Goal: Task Accomplishment & Management: Use online tool/utility

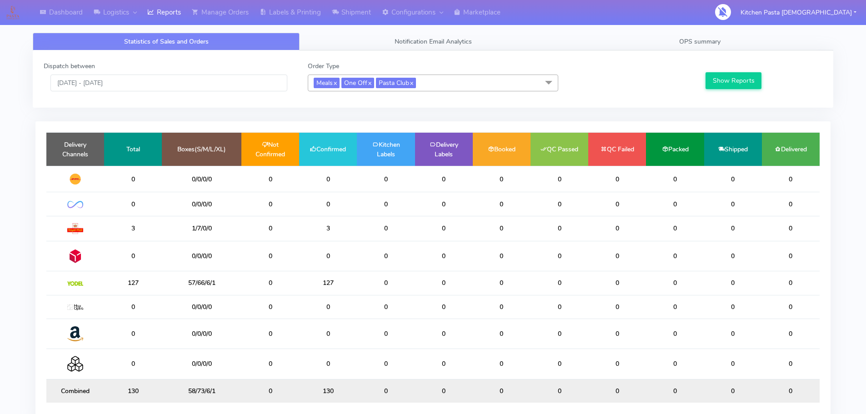
click at [373, 286] on td "0" at bounding box center [386, 284] width 58 height 24
click at [756, 43] on link "OPS summary" at bounding box center [700, 42] width 267 height 18
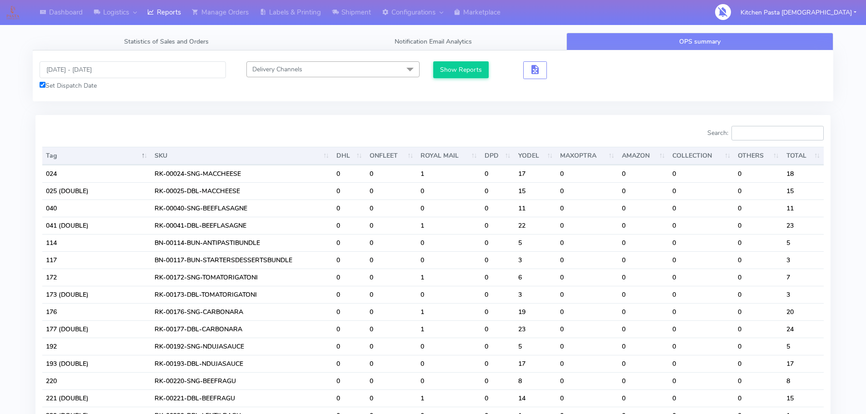
click at [799, 136] on input "Search:" at bounding box center [778, 133] width 92 height 15
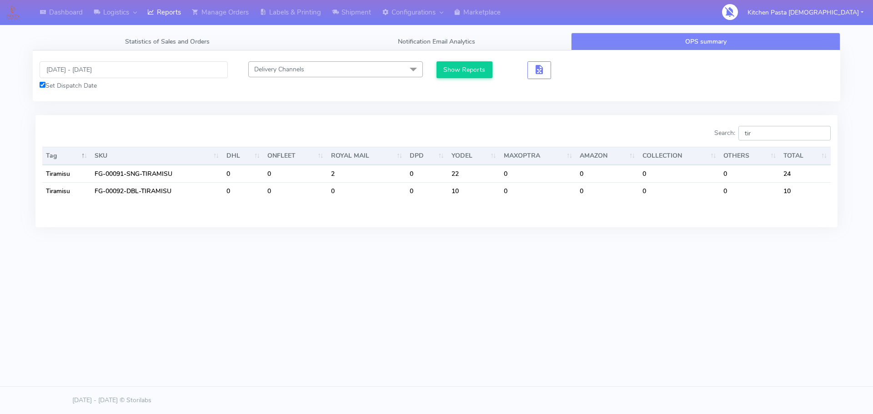
drag, startPoint x: 773, startPoint y: 131, endPoint x: 677, endPoint y: 123, distance: 96.3
click at [677, 124] on div "Search: tir Tag SKU DHL ONFLEET ROYAL MAIL DPD YODEL MAXOPTRA AMAZON COLLECTION…" at bounding box center [436, 171] width 802 height 112
drag, startPoint x: 781, startPoint y: 137, endPoint x: 726, endPoint y: 142, distance: 55.3
click at [726, 142] on div "Search: pro" at bounding box center [636, 135] width 387 height 18
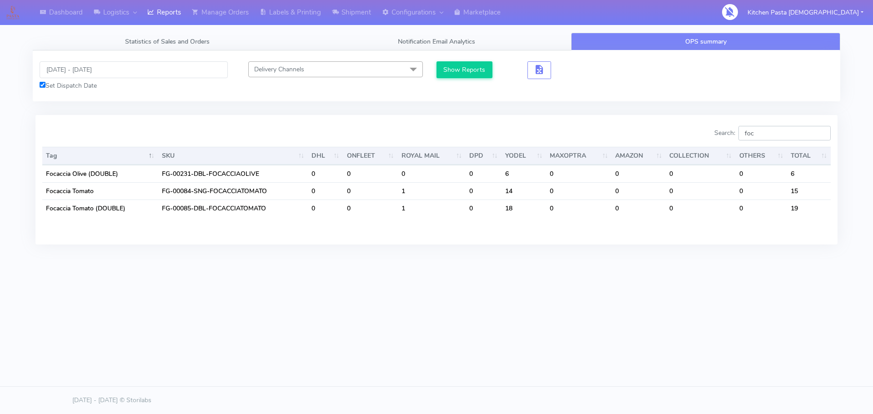
drag, startPoint x: 771, startPoint y: 139, endPoint x: 731, endPoint y: 136, distance: 40.1
click at [731, 136] on label "Search: foc" at bounding box center [772, 133] width 116 height 15
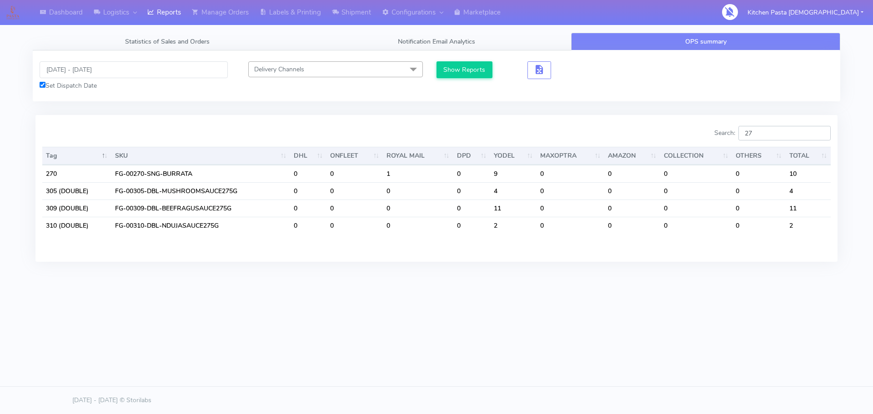
type input "270"
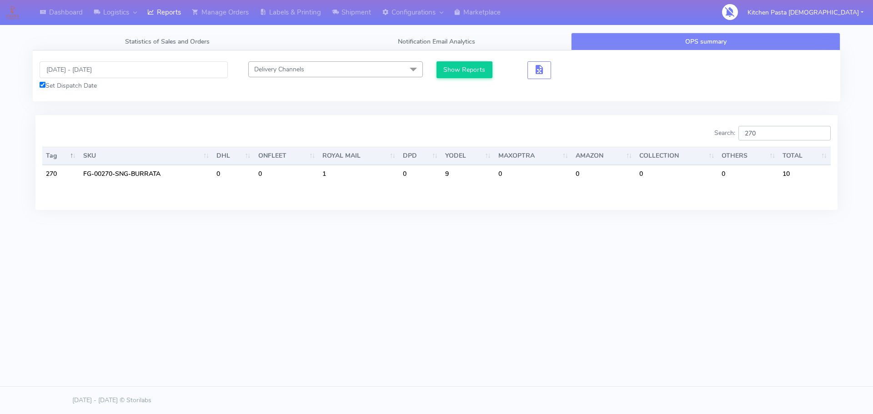
drag, startPoint x: 764, startPoint y: 135, endPoint x: 716, endPoint y: 135, distance: 48.2
click at [716, 135] on div "Search: 270" at bounding box center [636, 135] width 387 height 18
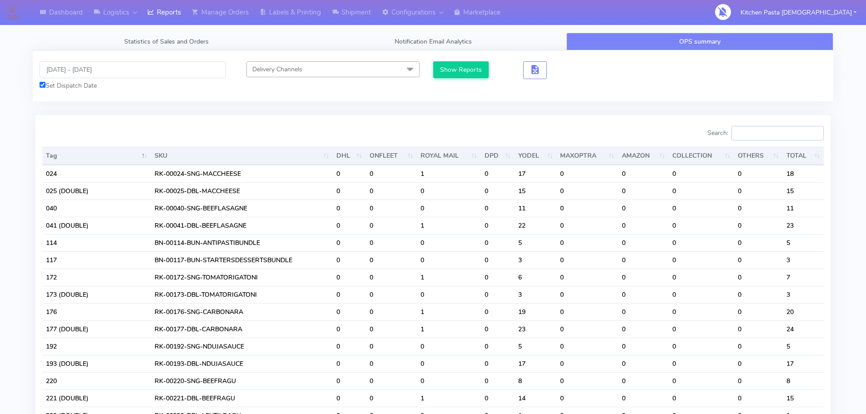
click at [771, 133] on input "Search:" at bounding box center [778, 133] width 92 height 15
click at [123, 72] on input "24/09/2025 - 24/09/2025" at bounding box center [133, 69] width 186 height 17
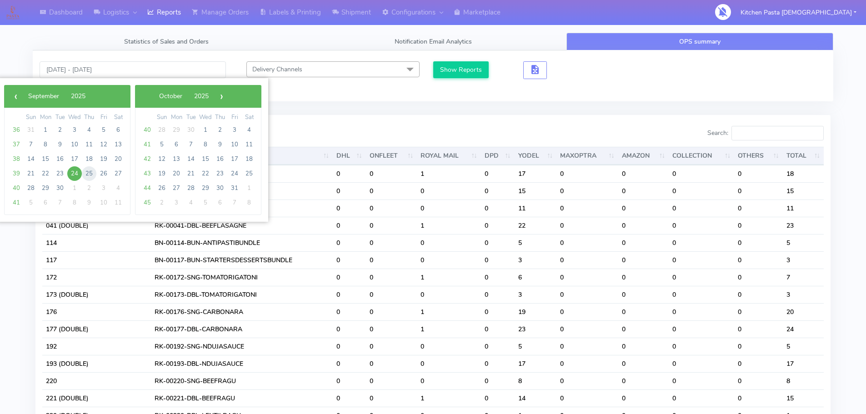
click at [88, 171] on span "25" at bounding box center [89, 173] width 15 height 15
type input "25/09/2025 - 25/09/2025"
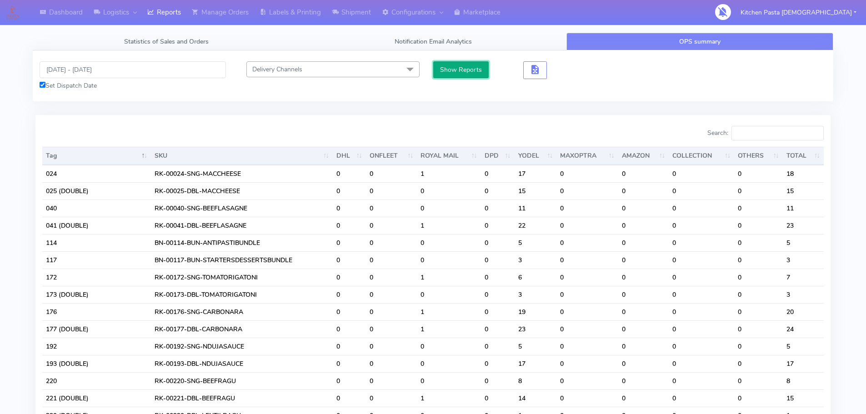
click at [468, 71] on button "Show Reports" at bounding box center [461, 69] width 56 height 17
click at [761, 130] on input "Search:" at bounding box center [778, 133] width 92 height 15
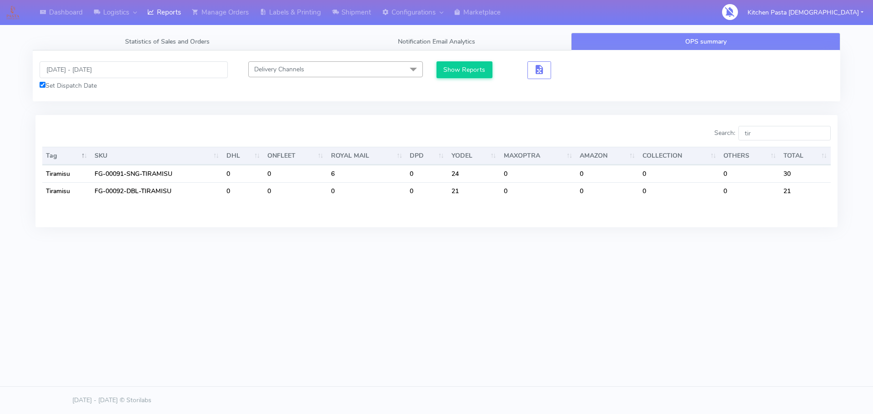
drag, startPoint x: 771, startPoint y: 142, endPoint x: 742, endPoint y: 144, distance: 29.1
click at [740, 144] on div "Search: tir" at bounding box center [636, 135] width 387 height 18
drag, startPoint x: 759, startPoint y: 138, endPoint x: 723, endPoint y: 142, distance: 35.7
click at [723, 142] on div "Search: tir" at bounding box center [636, 135] width 387 height 18
drag, startPoint x: 776, startPoint y: 139, endPoint x: 739, endPoint y: 136, distance: 37.8
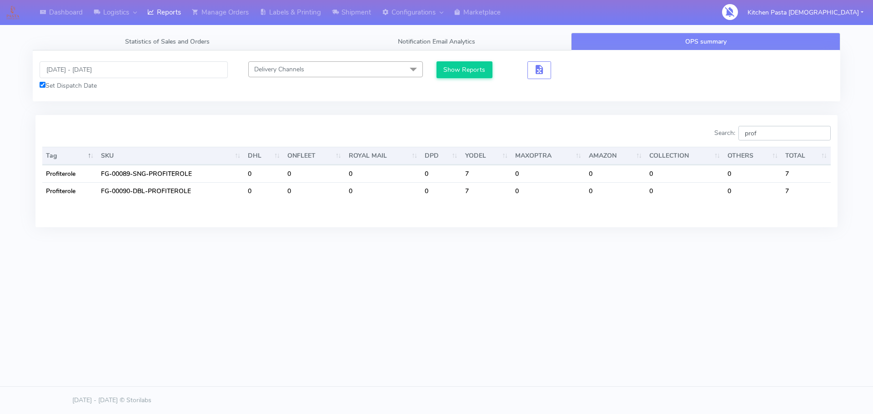
click at [739, 138] on label "Search: prof" at bounding box center [772, 133] width 116 height 15
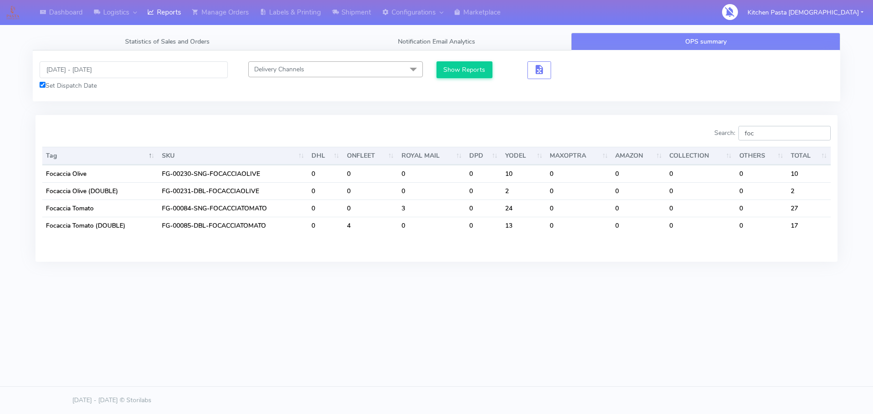
drag, startPoint x: 774, startPoint y: 132, endPoint x: 692, endPoint y: 124, distance: 81.8
click at [695, 124] on div "Search: foc Tag SKU DHL ONFLEET ROYAL MAIL DPD YODEL MAXOPTRA AMAZON COLLECTION…" at bounding box center [436, 188] width 802 height 146
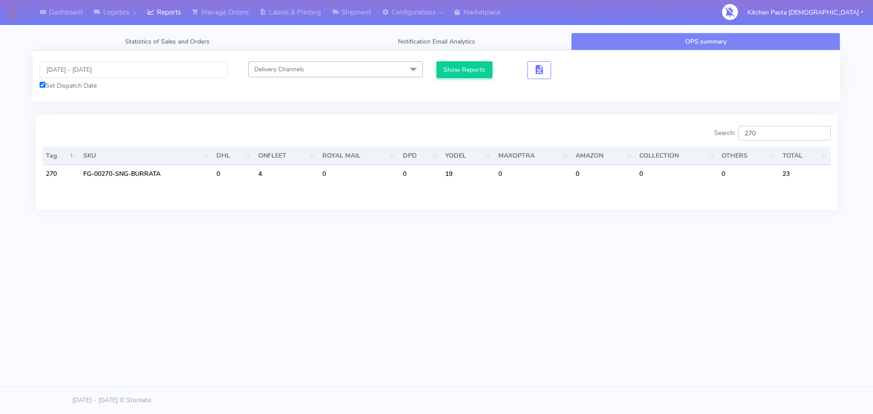
type input "270"
click at [140, 75] on input "[DATE] - [DATE]" at bounding box center [134, 69] width 188 height 17
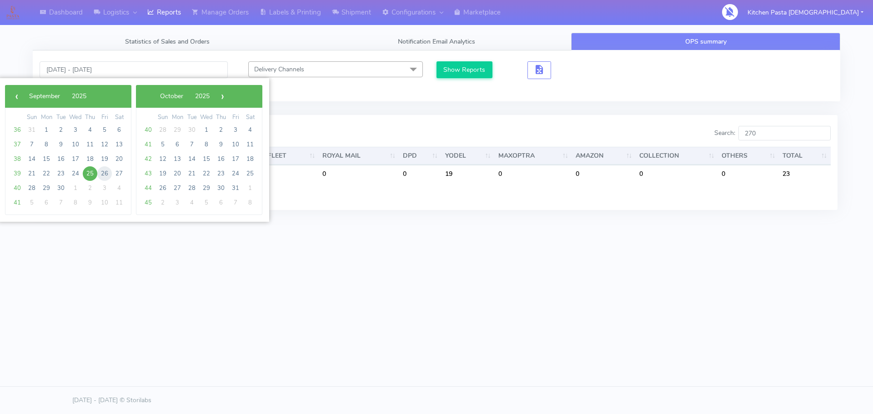
click at [106, 170] on span "26" at bounding box center [104, 173] width 15 height 15
type input "26/09/2025 - 26/09/2025"
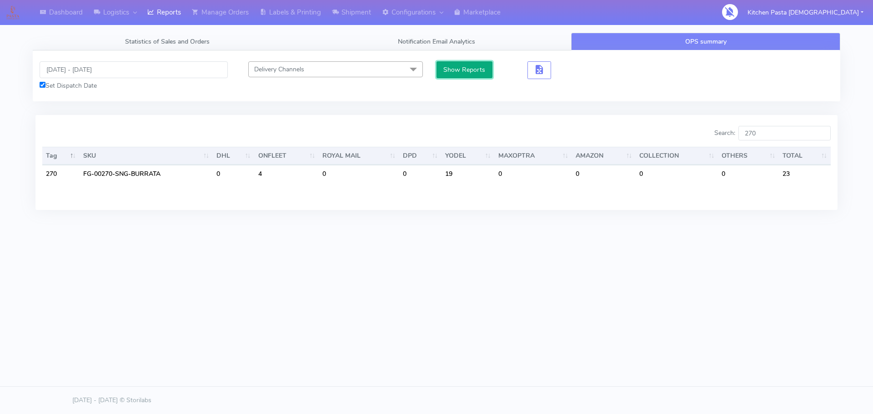
click at [452, 67] on button "Show Reports" at bounding box center [465, 69] width 56 height 17
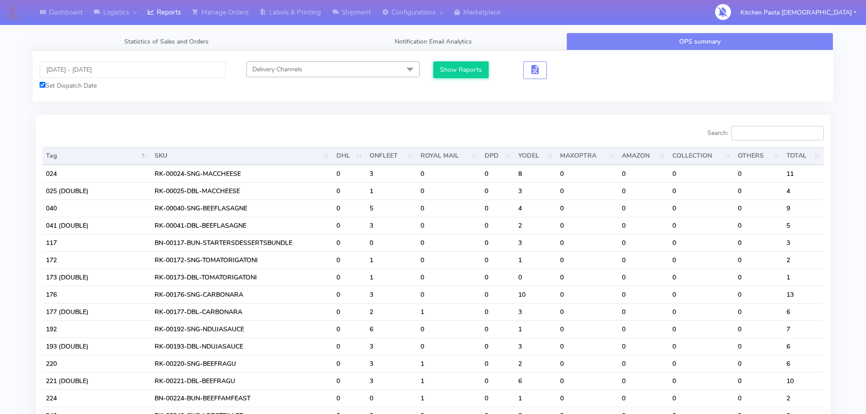
drag, startPoint x: 754, startPoint y: 130, endPoint x: 748, endPoint y: 121, distance: 11.2
click at [749, 127] on input "Search:" at bounding box center [778, 133] width 92 height 15
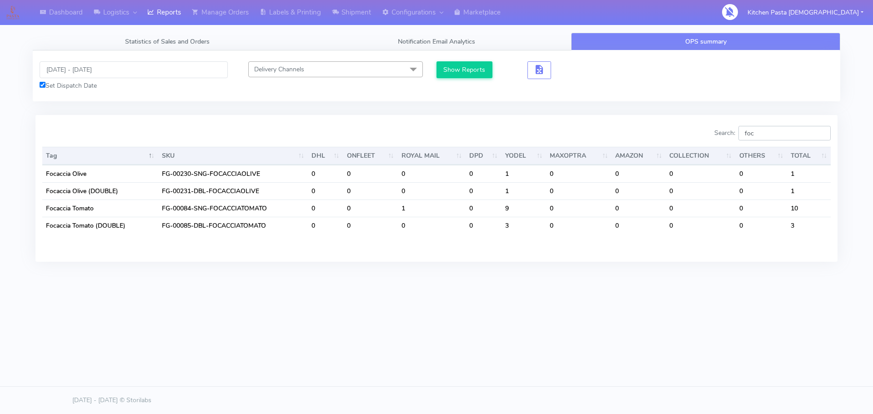
drag, startPoint x: 788, startPoint y: 131, endPoint x: 708, endPoint y: 134, distance: 79.6
click at [708, 134] on div "Search: foc" at bounding box center [636, 135] width 387 height 18
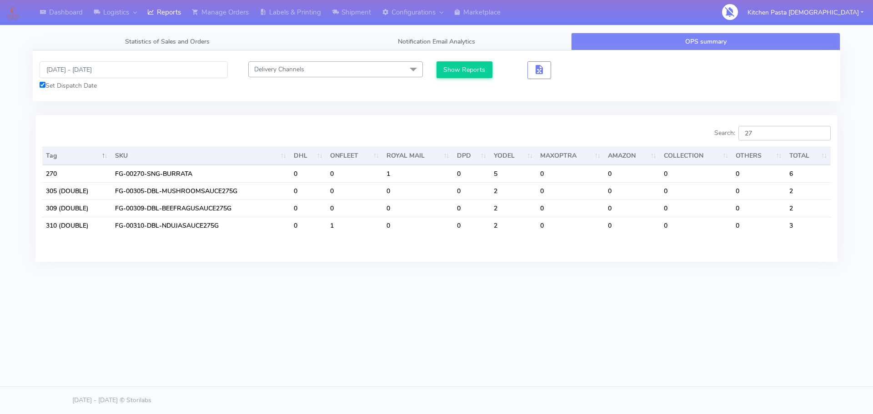
type input "270"
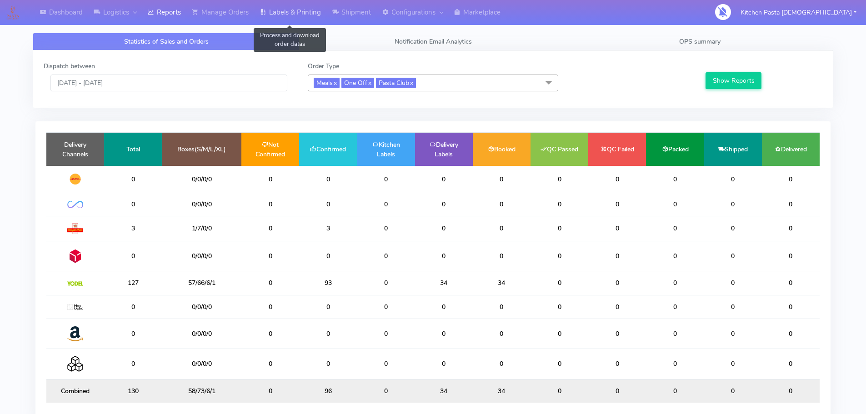
click at [280, 11] on link "Labels & Printing" at bounding box center [290, 12] width 72 height 25
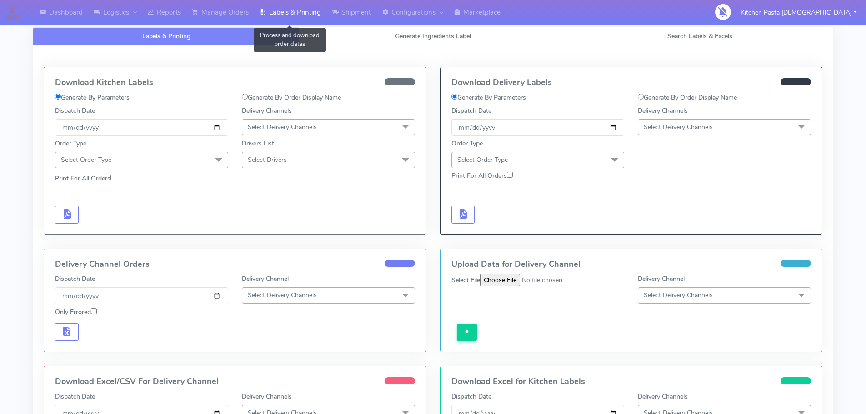
select select
click at [375, 26] on div "Labels & Printing Generate Ingredients Label Search Labels & Excels Download Ki…" at bounding box center [433, 293] width 801 height 554
click at [386, 40] on link "Generate Ingredients Label" at bounding box center [433, 36] width 267 height 18
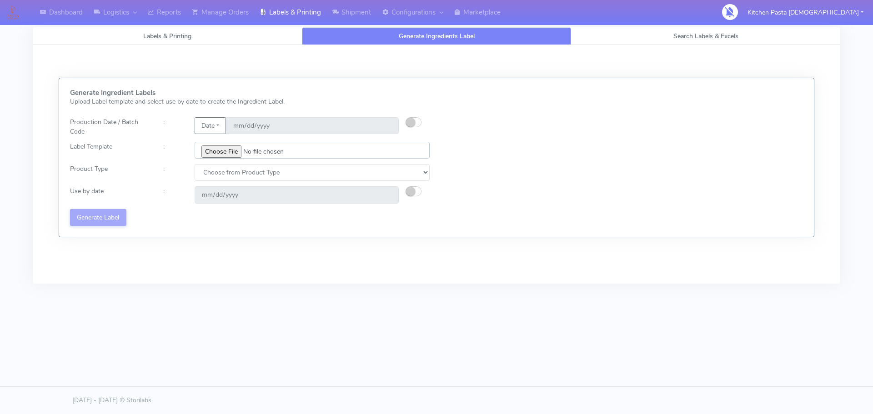
click at [230, 156] on input "file" at bounding box center [312, 150] width 235 height 17
type input "C:\fakepath\Classic Tiramisu V1.jpg"
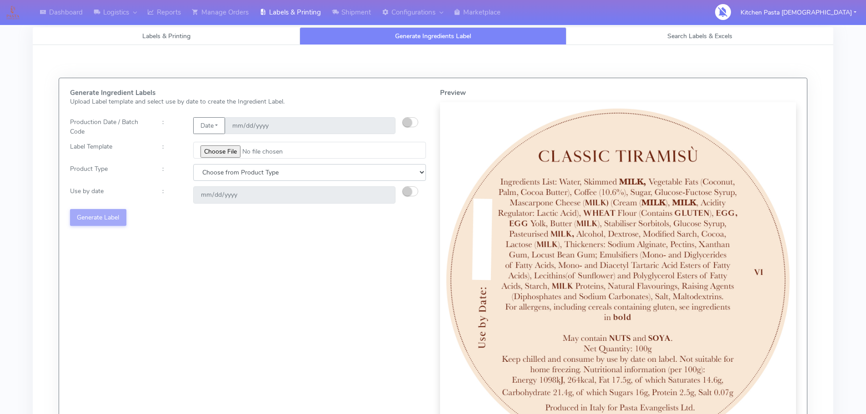
click at [288, 167] on select "Choose from Product Type ECOM ERETAIL CIRCULAR CIRC_DESERTS LASAGNE" at bounding box center [309, 172] width 233 height 17
select select "3"
click at [193, 164] on select "Choose from Product Type ECOM ERETAIL CIRCULAR CIRC_DESERTS LASAGNE" at bounding box center [309, 172] width 233 height 17
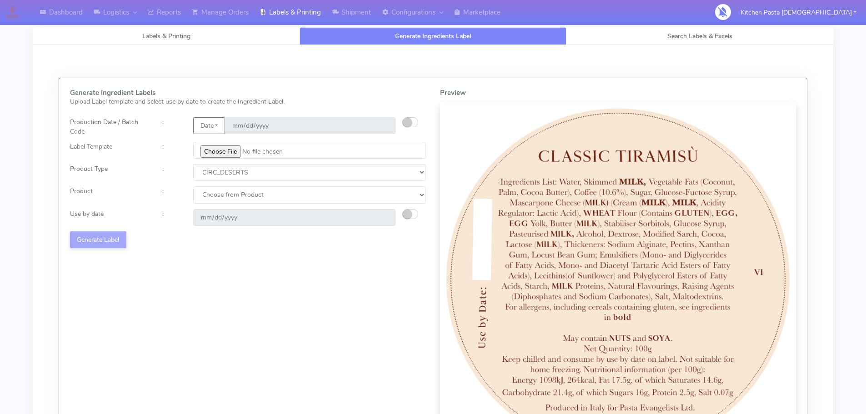
click at [281, 204] on div "Generate Ingredient Labels Upload Label template and select use by date to crea…" at bounding box center [248, 273] width 370 height 369
click at [281, 191] on select "Choose from Product CLASSIC_TIRAMISU CREMA_AMARENA PROFITEROLES" at bounding box center [309, 194] width 233 height 17
select select "0"
click at [193, 186] on select "Choose from Product CLASSIC_TIRAMISU CREMA_AMARENA PROFITEROLES" at bounding box center [309, 194] width 233 height 17
type input "[DATE]"
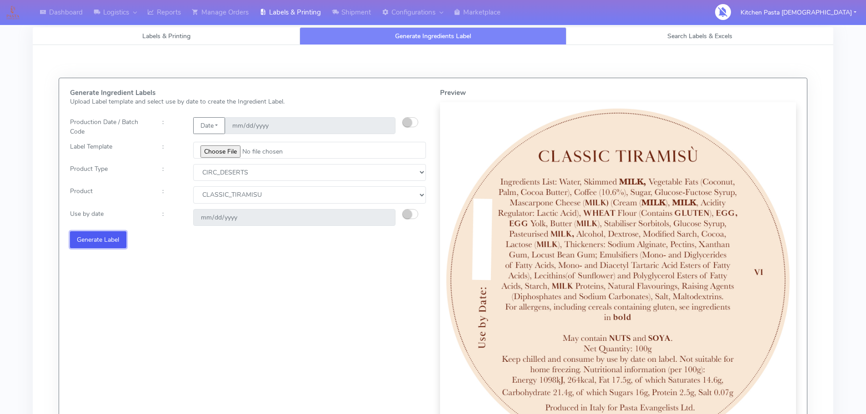
click at [99, 239] on button "Generate Label" at bounding box center [98, 239] width 56 height 17
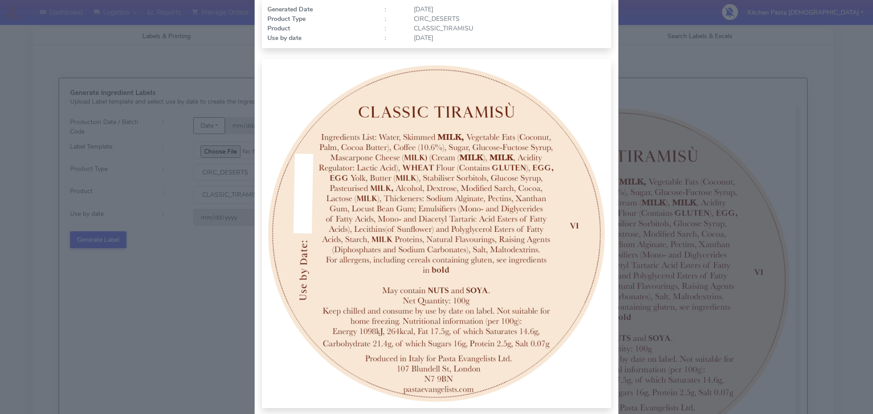
scroll to position [94, 0]
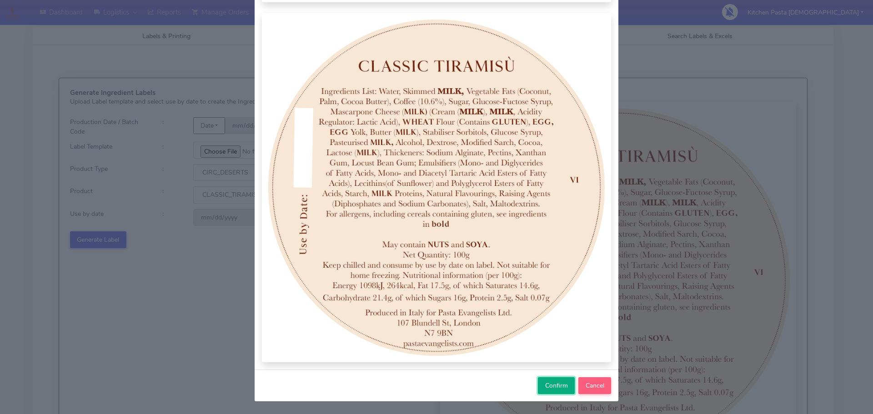
click at [545, 388] on span "Confirm" at bounding box center [556, 386] width 23 height 9
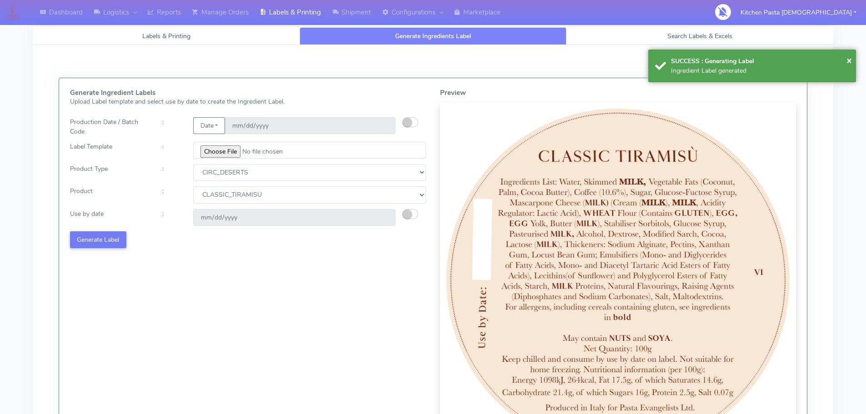
select select
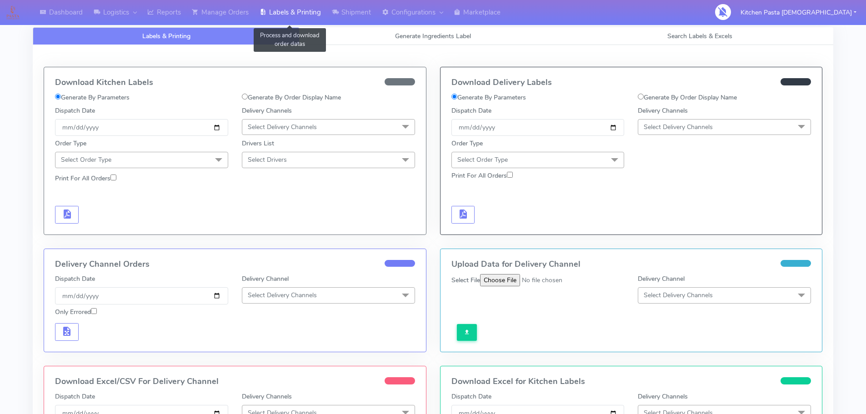
click at [282, 8] on link "Labels & Printing" at bounding box center [290, 12] width 72 height 25
click at [412, 35] on span "Generate Ingredients Label" at bounding box center [433, 36] width 76 height 9
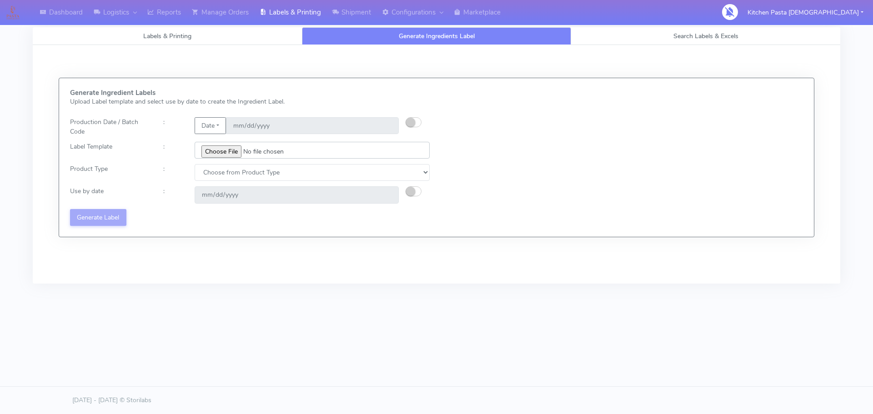
click at [239, 154] on input "file" at bounding box center [312, 150] width 235 height 17
type input "C:\fakepath\Profiteroles V1.jpg"
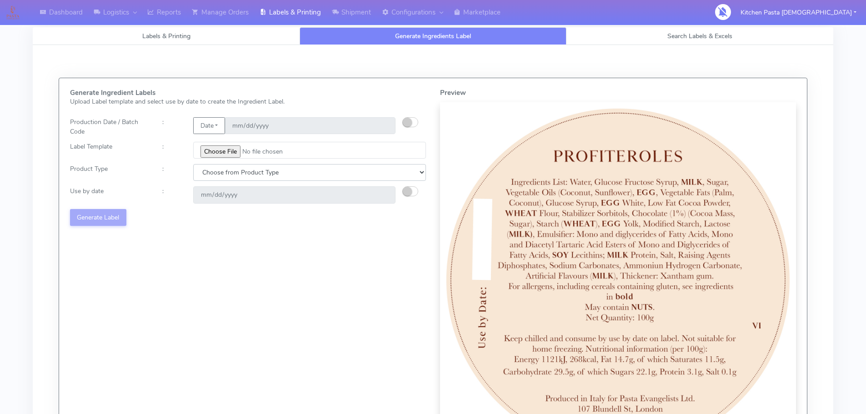
click at [315, 174] on select "Choose from Product Type ECOM ERETAIL CIRCULAR CIRC_DESERTS LASAGNE" at bounding box center [309, 172] width 233 height 17
select select "3"
click at [193, 164] on select "Choose from Product Type ECOM ERETAIL CIRCULAR CIRC_DESERTS LASAGNE" at bounding box center [309, 172] width 233 height 17
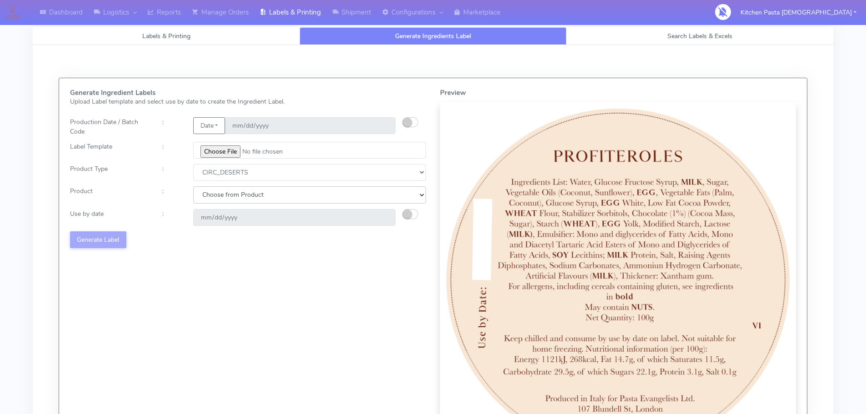
click at [290, 191] on select "Choose from Product CLASSIC_TIRAMISU CREMA_AMARENA PROFITEROLES" at bounding box center [309, 194] width 233 height 17
select select "2"
click at [193, 186] on select "Choose from Product CLASSIC_TIRAMISU CREMA_AMARENA PROFITEROLES" at bounding box center [309, 194] width 233 height 17
type input "[DATE]"
click at [116, 238] on button "Generate Label" at bounding box center [98, 239] width 56 height 17
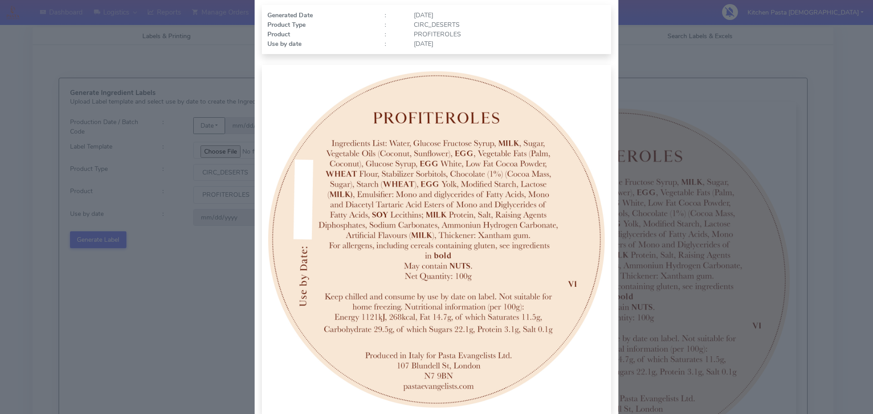
scroll to position [94, 0]
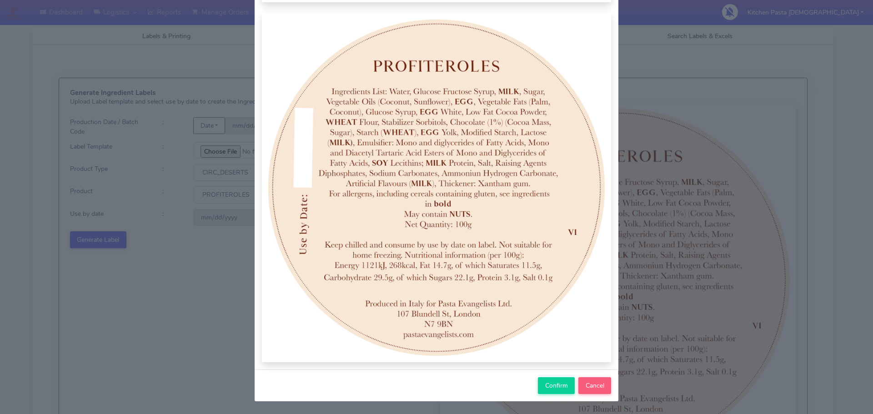
click at [550, 397] on div "Confirm Cancel" at bounding box center [437, 386] width 364 height 32
click at [553, 391] on button "Confirm" at bounding box center [556, 385] width 37 height 17
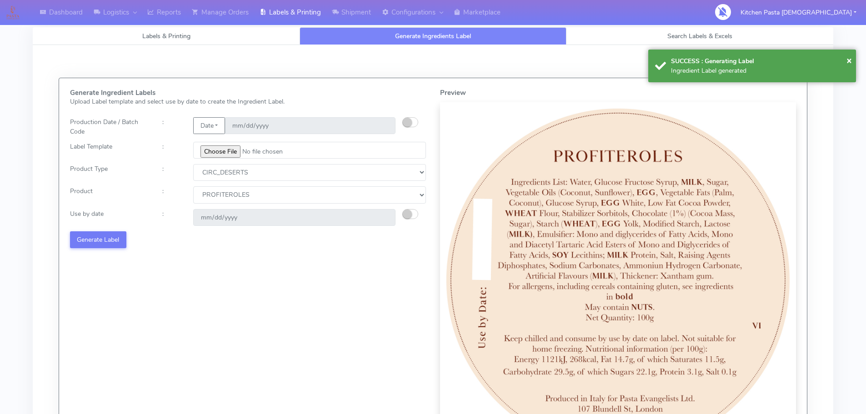
select select
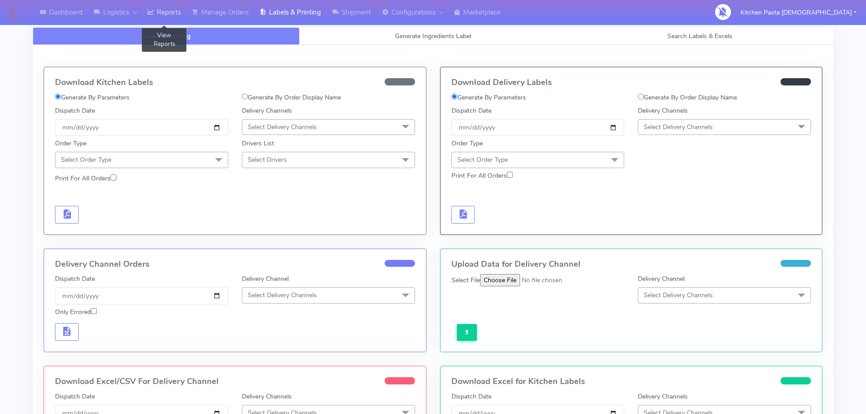
click at [154, 16] on icon at bounding box center [150, 12] width 7 height 9
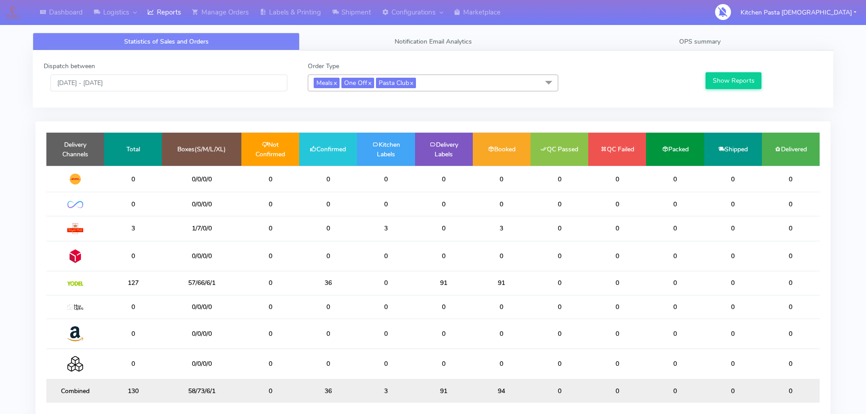
click at [786, 52] on div "Dispatch between [DATE] - [DATE] Order Type Meals x One Off x Pasta Club x Sele…" at bounding box center [433, 78] width 801 height 57
click at [756, 43] on link "OPS summary" at bounding box center [700, 42] width 267 height 18
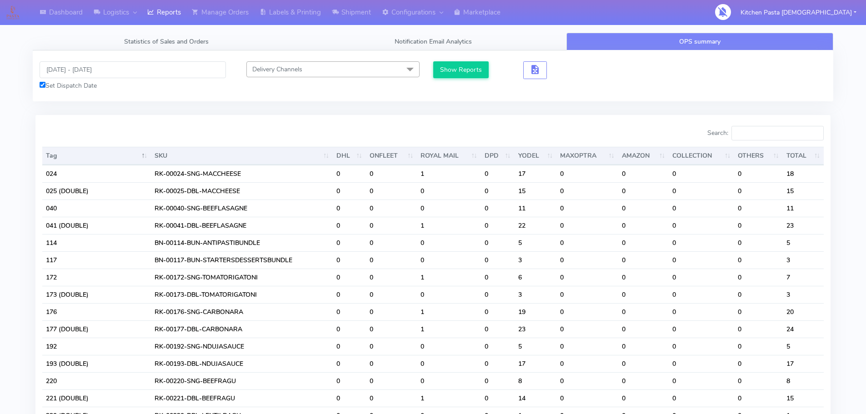
drag, startPoint x: 161, startPoint y: 90, endPoint x: 138, endPoint y: 83, distance: 23.9
click at [156, 90] on div "Set Dispatch Date" at bounding box center [133, 86] width 186 height 10
click at [138, 81] on div "Set Dispatch Date" at bounding box center [133, 86] width 186 height 10
click at [135, 69] on input "[DATE] - [DATE]" at bounding box center [133, 69] width 186 height 17
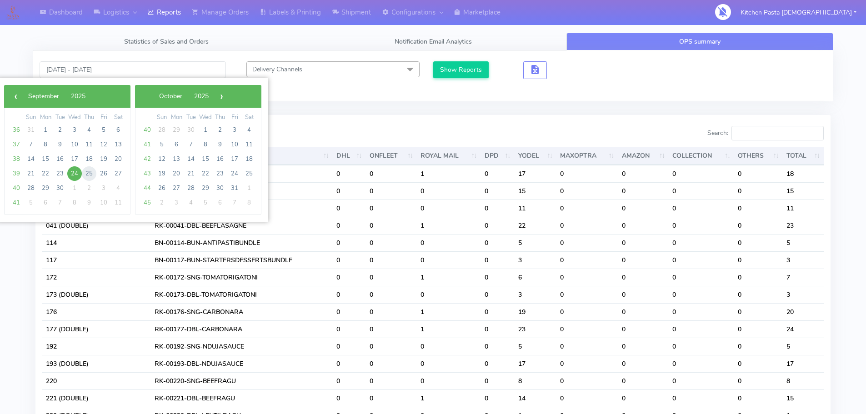
drag, startPoint x: 92, startPoint y: 166, endPoint x: 91, endPoint y: 173, distance: 7.4
click at [91, 173] on span "25" at bounding box center [89, 173] width 15 height 15
click at [90, 173] on span "25" at bounding box center [89, 173] width 15 height 15
type input "25/09/2025 - 25/09/2025"
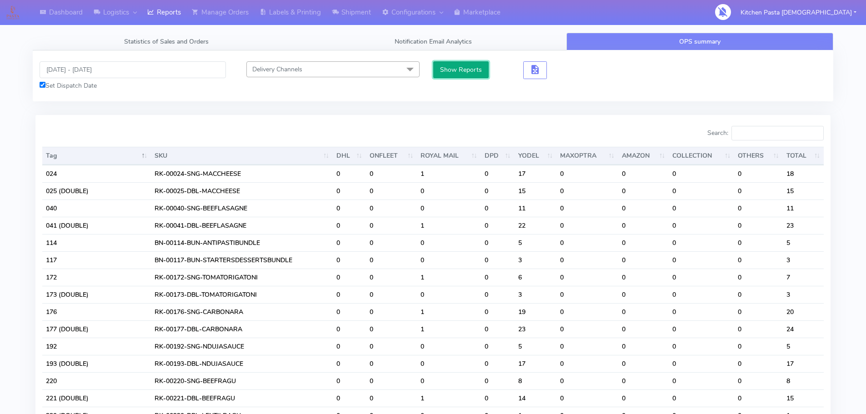
click at [445, 70] on button "Show Reports" at bounding box center [461, 69] width 56 height 17
click at [762, 137] on input "Search:" at bounding box center [778, 133] width 92 height 15
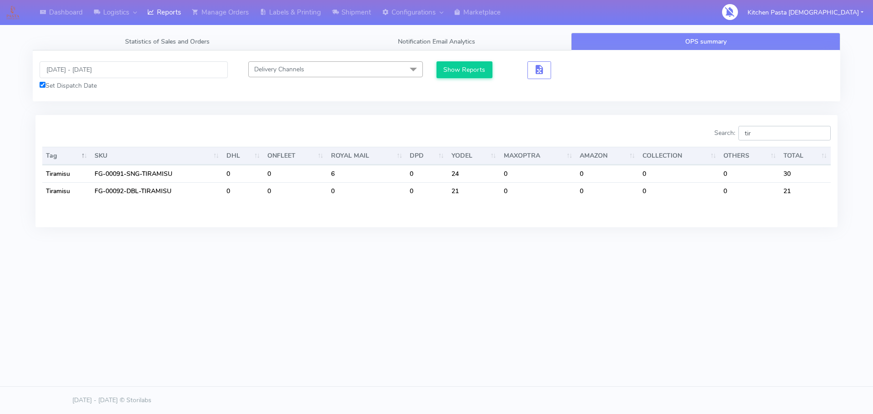
type input "tir"
drag, startPoint x: 773, startPoint y: 128, endPoint x: 726, endPoint y: 141, distance: 49.2
click at [740, 141] on div "Search: tir" at bounding box center [636, 135] width 387 height 18
click at [342, 7] on link "Shipment" at bounding box center [352, 12] width 50 height 25
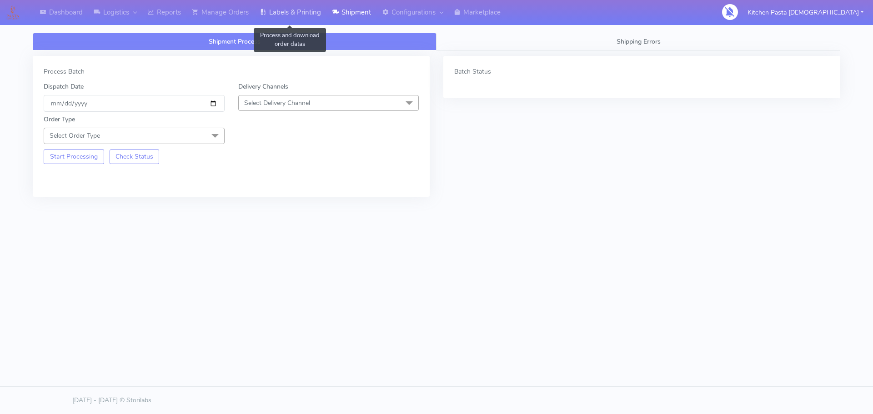
click at [302, 16] on link "Labels & Printing" at bounding box center [290, 12] width 72 height 25
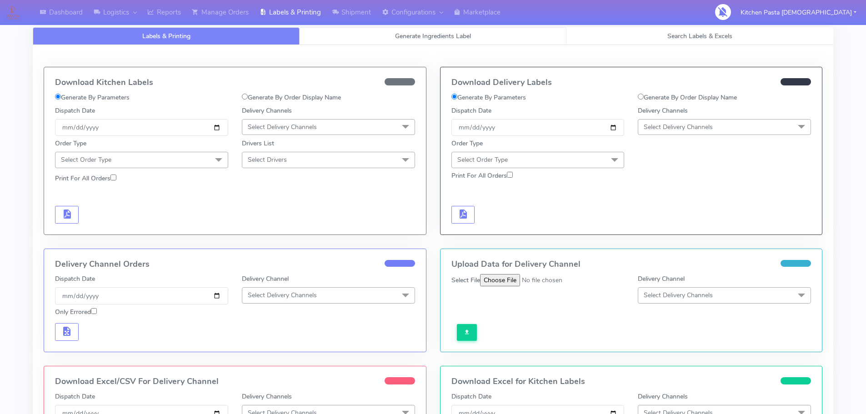
click at [409, 30] on link "Generate Ingredients Label" at bounding box center [433, 36] width 267 height 18
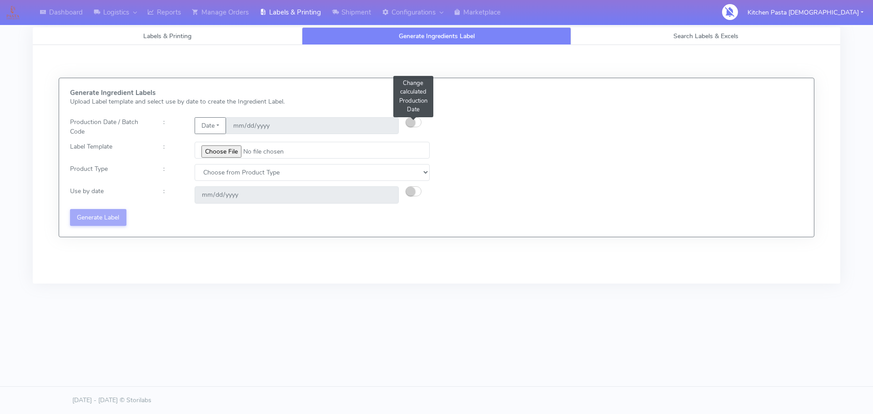
click at [413, 121] on small "button" at bounding box center [410, 122] width 9 height 9
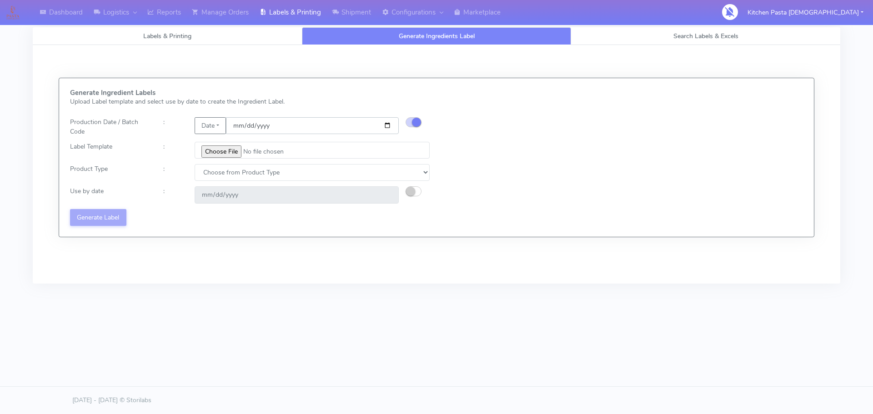
click at [387, 126] on input "[DATE]" at bounding box center [312, 125] width 173 height 17
type input "[DATE]"
click at [224, 149] on input "file" at bounding box center [312, 150] width 235 height 17
type input "C:\fakepath\Classic Tiramisu V1.jpg"
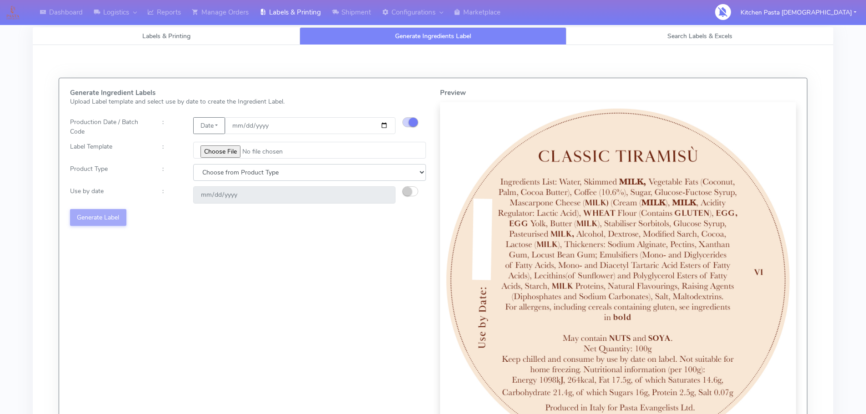
click at [291, 166] on select "Choose from Product Type ECOM ERETAIL CIRCULAR CIRC_DESERTS LASAGNE" at bounding box center [309, 172] width 233 height 17
select select "3"
click at [193, 164] on select "Choose from Product Type ECOM ERETAIL CIRCULAR CIRC_DESERTS LASAGNE" at bounding box center [309, 172] width 233 height 17
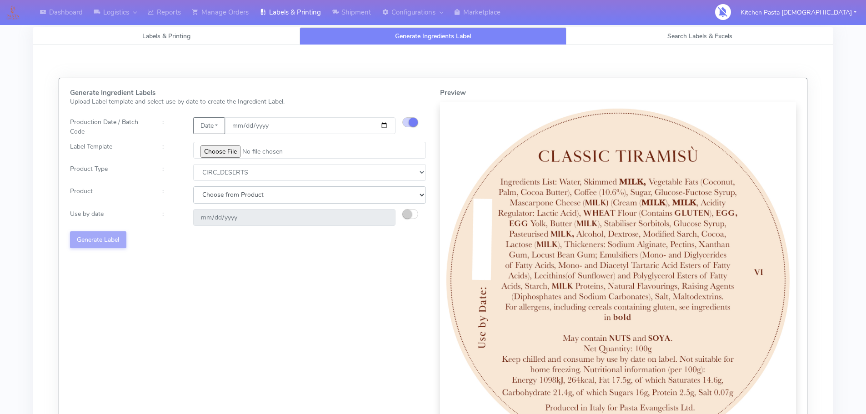
click at [318, 196] on select "Choose from Product CLASSIC_TIRAMISU CREMA_AMARENA PROFITEROLES" at bounding box center [309, 194] width 233 height 17
select select "0"
click at [193, 186] on select "Choose from Product CLASSIC_TIRAMISU CREMA_AMARENA PROFITEROLES" at bounding box center [309, 194] width 233 height 17
click at [410, 212] on small "button" at bounding box center [407, 214] width 9 height 9
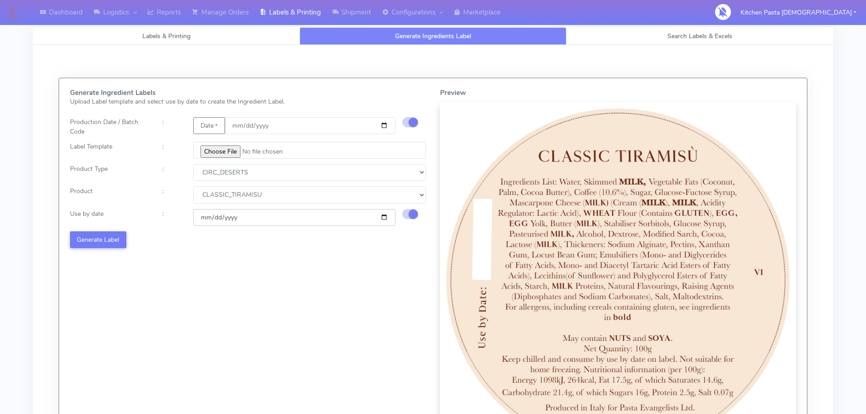
click at [386, 216] on input "[DATE]" at bounding box center [294, 217] width 202 height 17
type input "[DATE]"
click at [106, 237] on button "Generate Label" at bounding box center [98, 239] width 56 height 17
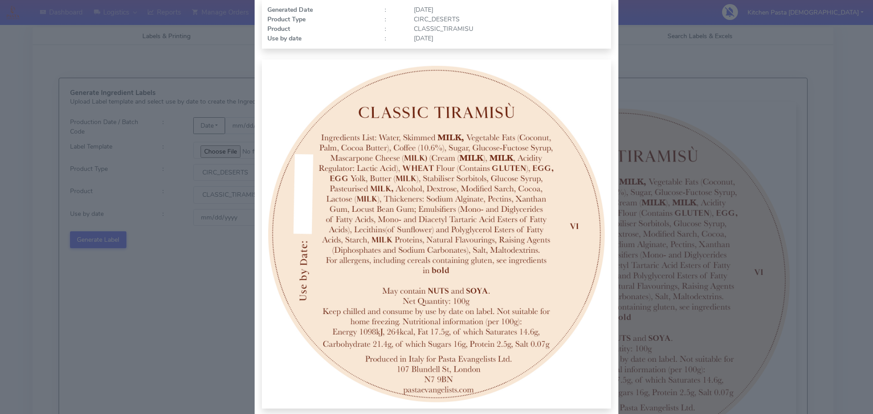
scroll to position [94, 0]
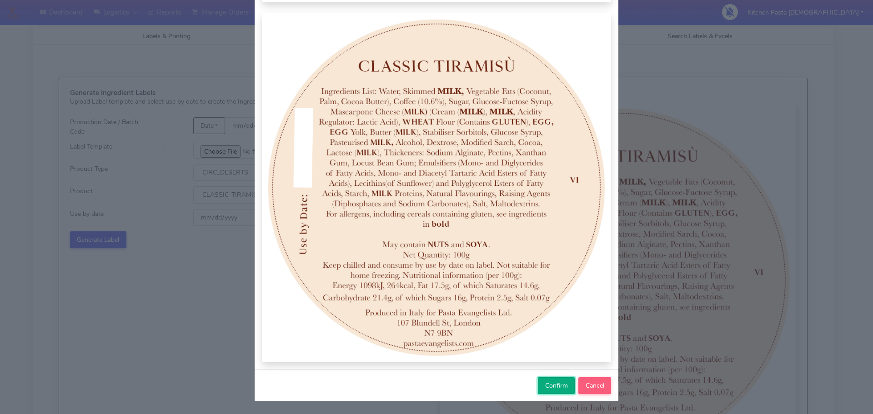
click at [540, 385] on button "Confirm" at bounding box center [556, 385] width 37 height 17
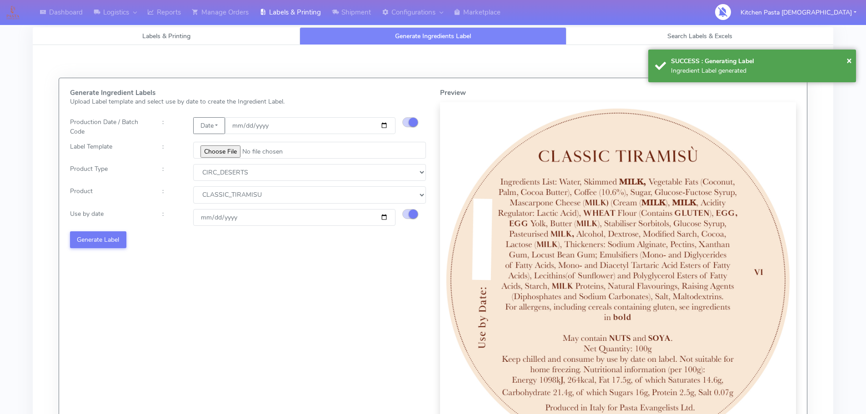
select select
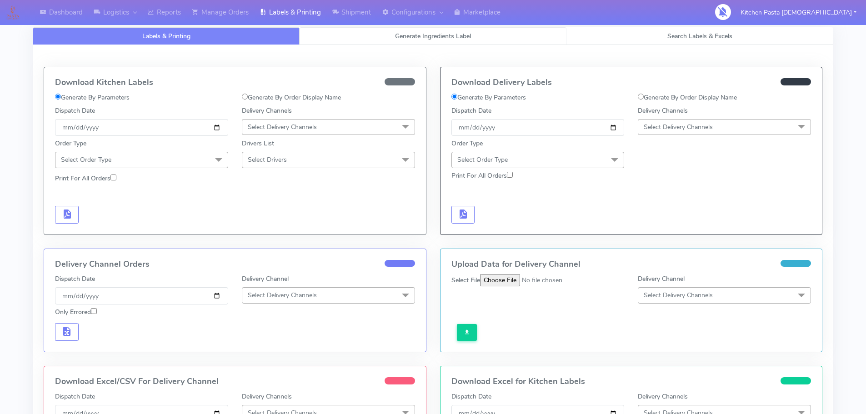
click at [373, 33] on link "Generate Ingredients Label" at bounding box center [433, 36] width 267 height 18
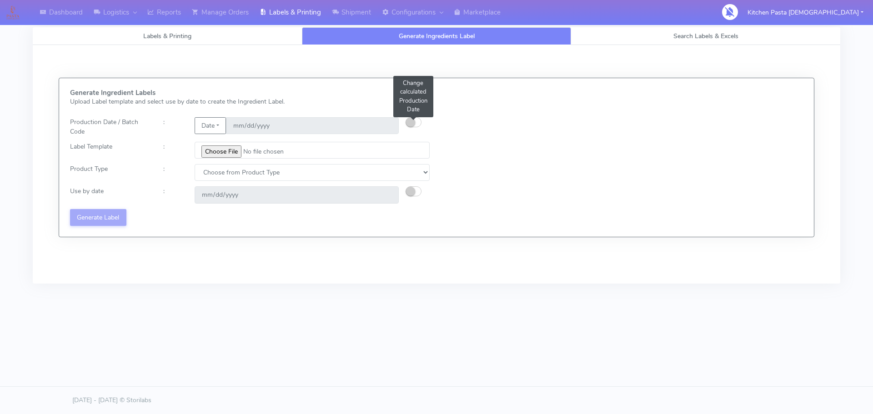
click at [417, 121] on button "button" at bounding box center [414, 122] width 16 height 10
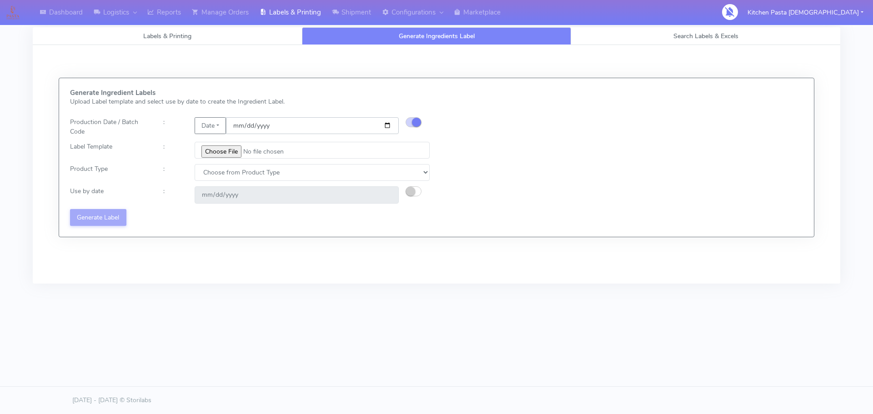
click at [383, 125] on input "[DATE]" at bounding box center [312, 125] width 173 height 17
type input "[DATE]"
click at [225, 155] on input "file" at bounding box center [312, 150] width 235 height 17
type input "C:\fakepath\Profiteroles V1.jpg"
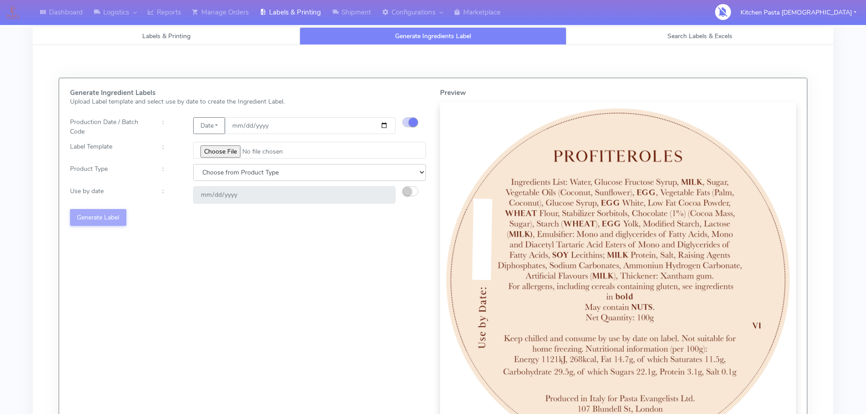
click at [308, 175] on select "Choose from Product Type ECOM ERETAIL CIRCULAR CIRC_DESERTS LASAGNE" at bounding box center [309, 172] width 233 height 17
select select "3"
click at [193, 164] on select "Choose from Product Type ECOM ERETAIL CIRCULAR CIRC_DESERTS LASAGNE" at bounding box center [309, 172] width 233 height 17
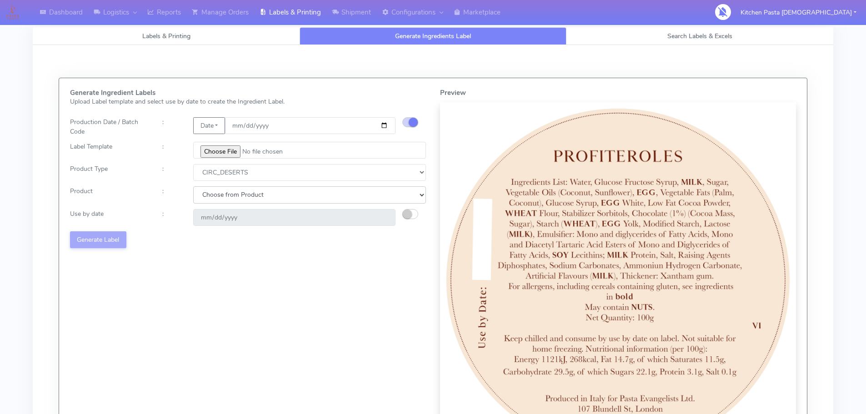
click at [278, 188] on select "Choose from Product CLASSIC_TIRAMISU CREMA_AMARENA PROFITEROLES" at bounding box center [309, 194] width 233 height 17
select select "2"
click at [193, 186] on select "Choose from Product CLASSIC_TIRAMISU CREMA_AMARENA PROFITEROLES" at bounding box center [309, 194] width 233 height 17
click at [415, 213] on button "button" at bounding box center [410, 214] width 16 height 10
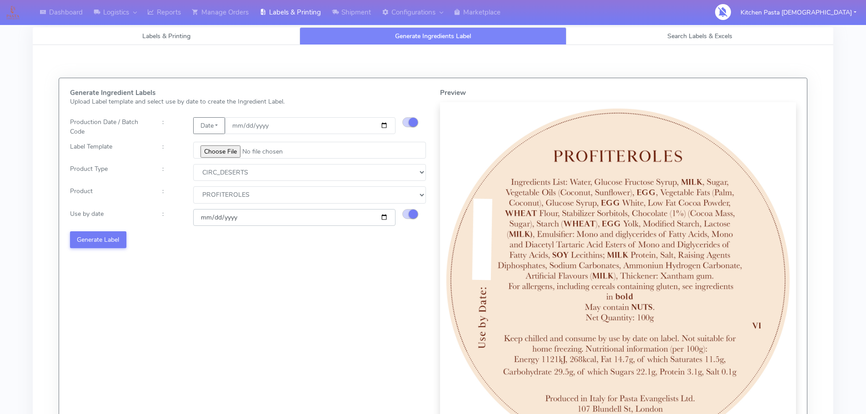
click at [388, 218] on input "[DATE]" at bounding box center [294, 217] width 202 height 17
click at [384, 218] on input "[DATE]" at bounding box center [294, 217] width 202 height 17
type input "[DATE]"
click at [91, 242] on button "Generate Label" at bounding box center [98, 239] width 56 height 17
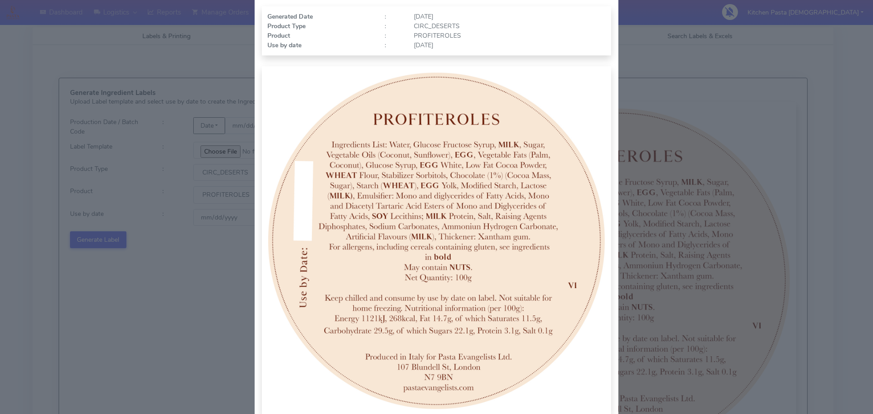
scroll to position [94, 0]
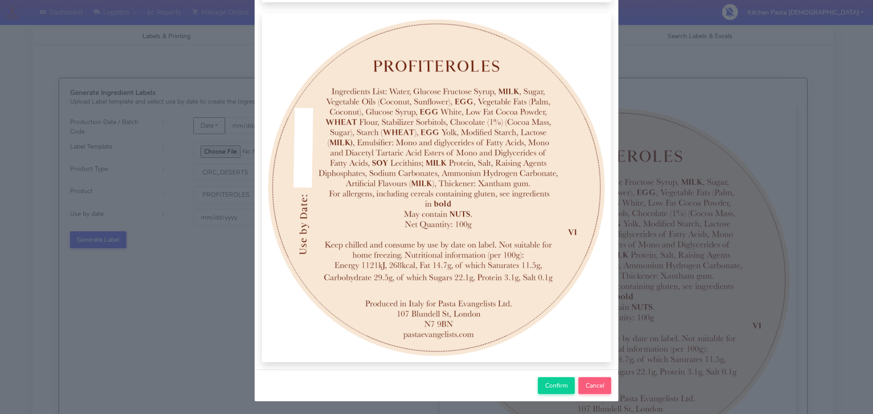
click at [533, 383] on div "Confirm Cancel" at bounding box center [437, 386] width 364 height 32
click at [538, 386] on button "Confirm" at bounding box center [556, 385] width 37 height 17
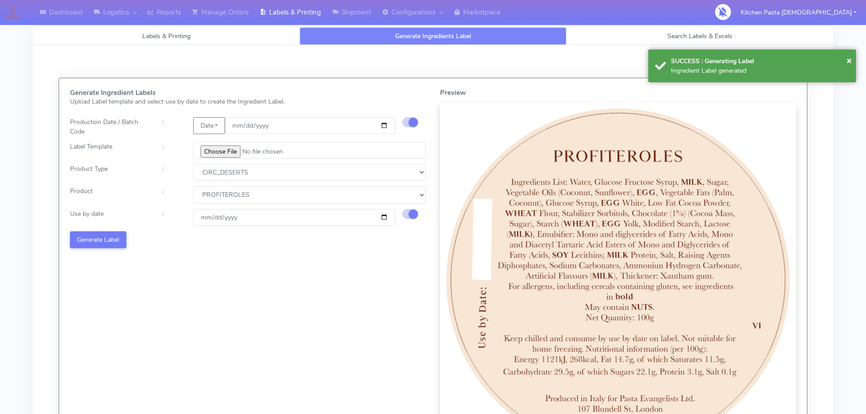
select select
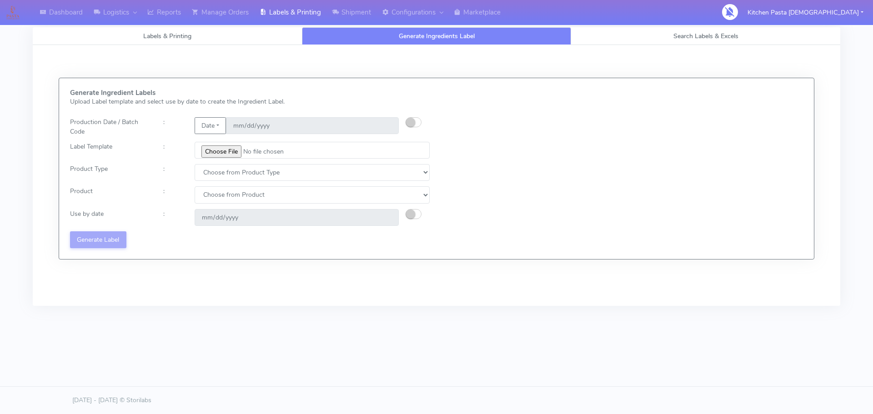
click at [215, 155] on input "file" at bounding box center [312, 150] width 235 height 17
type input "C:\fakepath\Ecom_176 _v6.jpg"
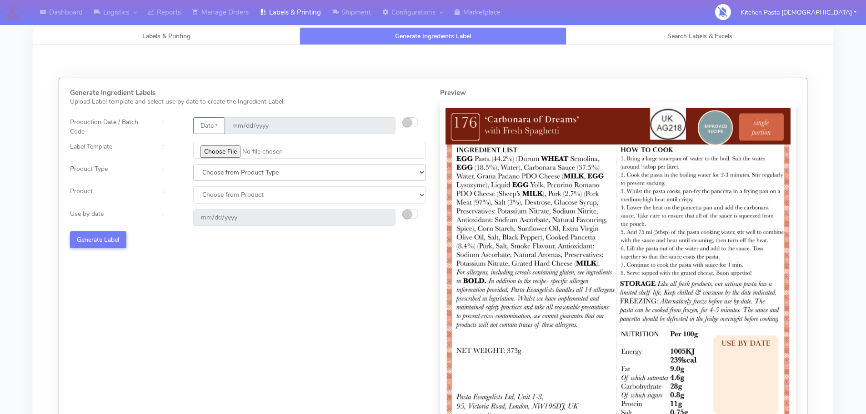
click at [265, 174] on select "Choose from Product Type ECOM ERETAIL CIRCULAR CIRC_DESERTS LASAGNE" at bounding box center [309, 172] width 233 height 17
select select "0"
click at [193, 164] on select "Choose from Product Type ECOM ERETAIL CIRCULAR CIRC_DESERTS LASAGNE" at bounding box center [309, 172] width 233 height 17
click at [228, 196] on select "Choose from Product PLAIN PASTA (EXCEPT HURRA) HURRA FILLED PASTA BUTTER (INTER…" at bounding box center [309, 194] width 233 height 17
select select "0"
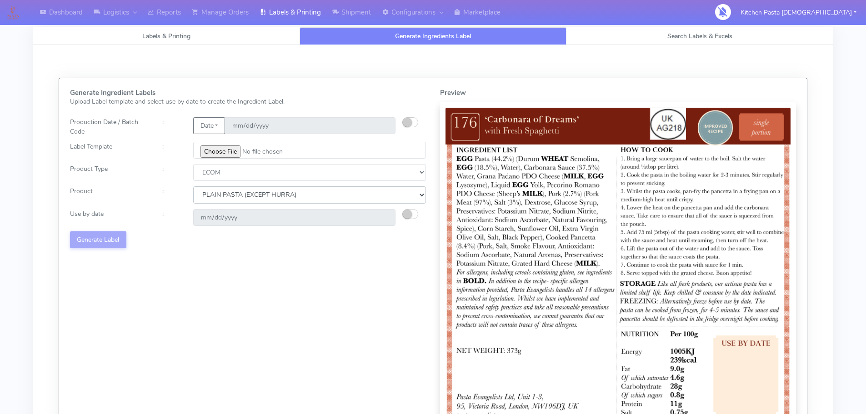
click at [193, 186] on select "Choose from Product PLAIN PASTA (EXCEPT HURRA) HURRA FILLED PASTA BUTTER (INTER…" at bounding box center [309, 194] width 233 height 17
click at [401, 216] on div "[DATE]" at bounding box center [294, 217] width 216 height 17
click at [406, 213] on small "button" at bounding box center [407, 214] width 9 height 9
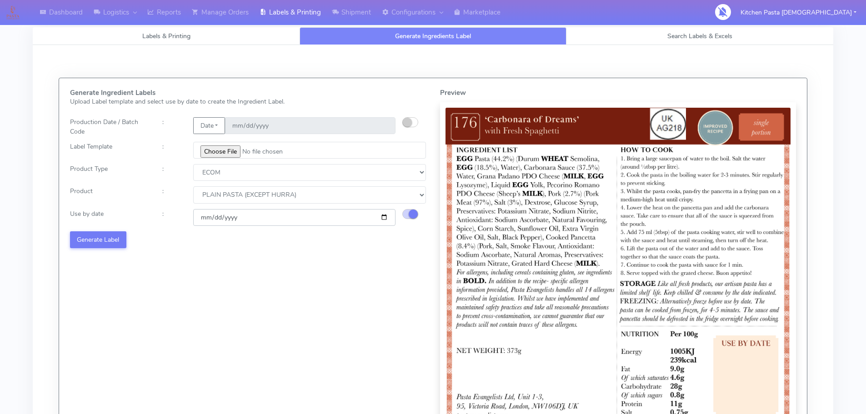
click at [387, 216] on input "[DATE]" at bounding box center [294, 217] width 202 height 17
type input "[DATE]"
click at [111, 237] on button "Generate Label" at bounding box center [98, 239] width 56 height 17
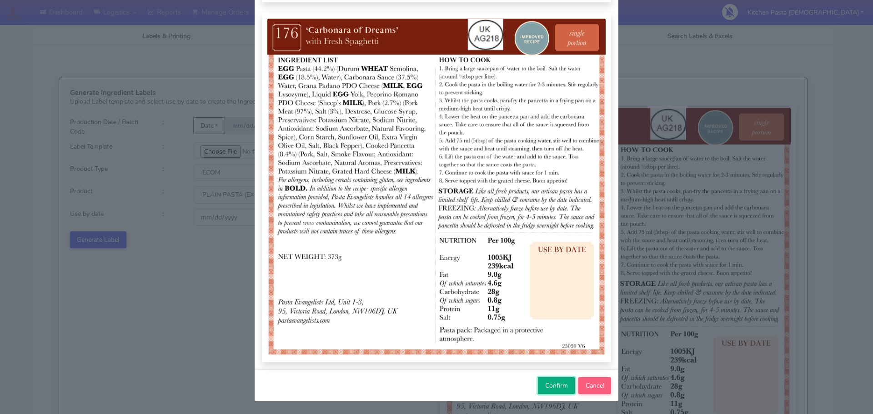
click at [545, 382] on span "Confirm" at bounding box center [556, 386] width 23 height 9
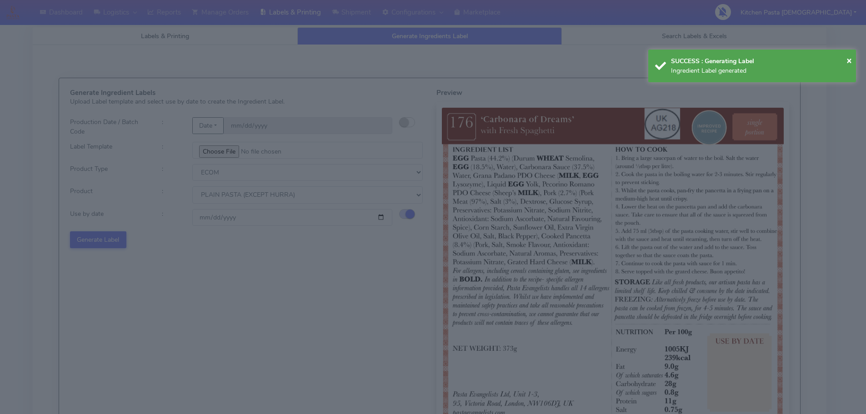
select select
